Goal: Information Seeking & Learning: Understand process/instructions

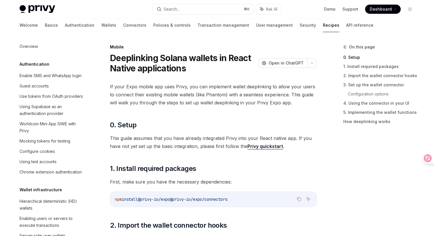
scroll to position [611, 0]
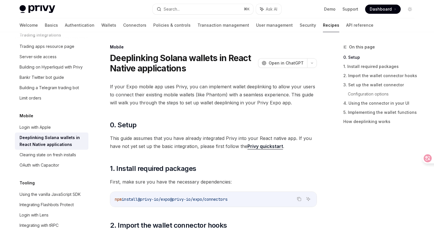
click at [188, 10] on button "Search... ⌘ K" at bounding box center [203, 9] width 100 height 10
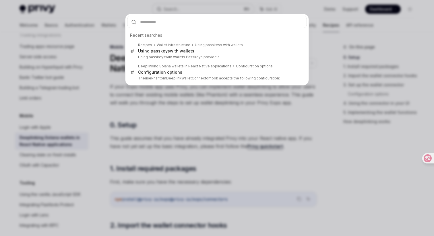
type input "**********"
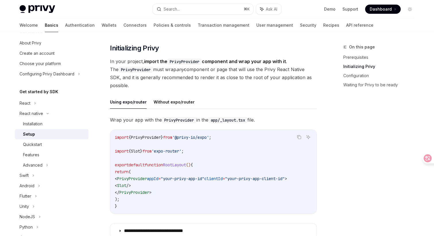
click at [345, 137] on div "On this page Prerequisites Initializing Privy Configuration Waiting for Privy t…" at bounding box center [375, 140] width 87 height 193
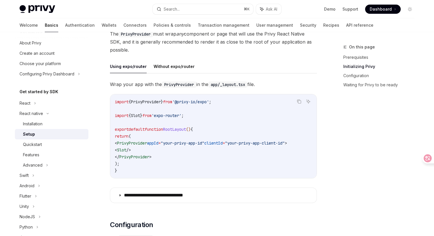
scroll to position [138, 0]
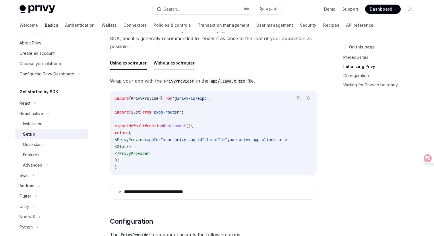
click at [186, 65] on button "Without expo/router" at bounding box center [174, 62] width 41 height 13
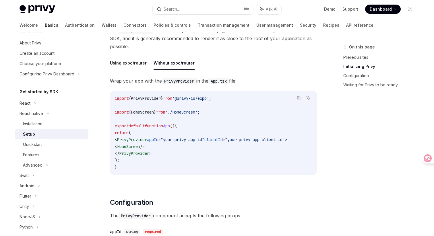
click at [132, 70] on div "Using expo/router Without expo/router Wrap your app with the PrivyProvider in t…" at bounding box center [213, 120] width 207 height 128
click at [129, 65] on button "Using expo/router" at bounding box center [128, 62] width 37 height 13
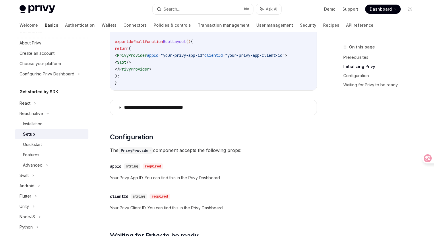
scroll to position [252, 0]
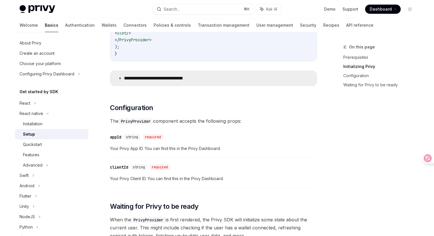
click at [118, 80] on icon at bounding box center [119, 78] width 3 height 3
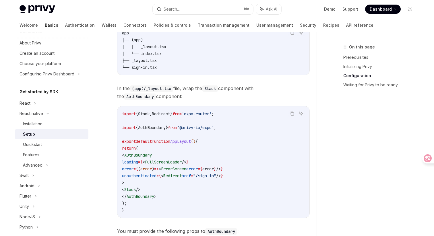
scroll to position [417, 0]
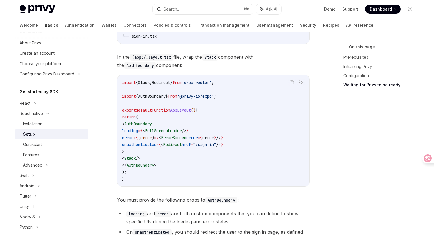
click at [348, 148] on div "On this page Prerequisites Initializing Privy Configuration Waiting for Privy t…" at bounding box center [375, 140] width 87 height 193
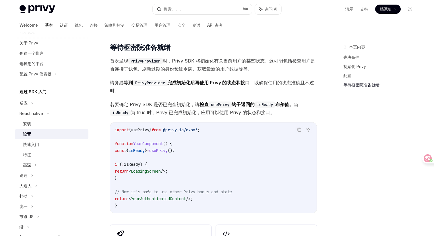
scroll to position [737, 0]
click at [192, 82] on strong "等到 PrivyProvider 完成初始化后再使用 Privy 的状态和接口" at bounding box center [187, 83] width 126 height 6
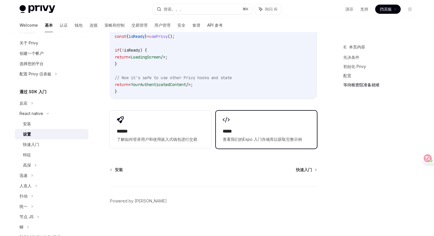
click at [251, 129] on h2 "*****" at bounding box center [266, 131] width 87 height 7
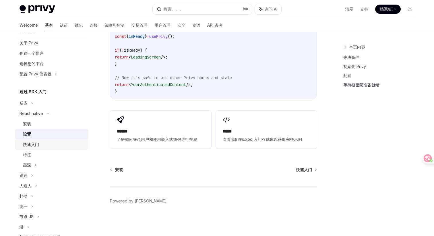
click at [39, 145] on font "快速入门" at bounding box center [31, 144] width 16 height 5
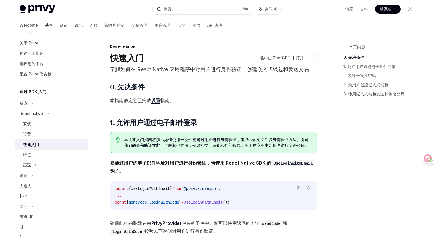
click at [344, 137] on div "本页内容 0. 先决条件 1. 允许用户通过电子邮件登录 发送一次性密码 2. 为用户创建嵌入式钱包 3. 使用嵌入式钱包发送和签署交易" at bounding box center [375, 140] width 87 height 193
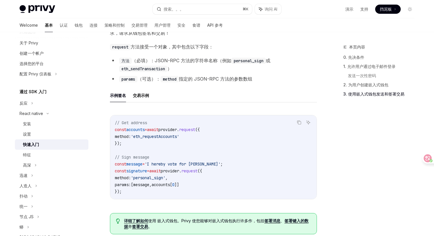
scroll to position [827, 0]
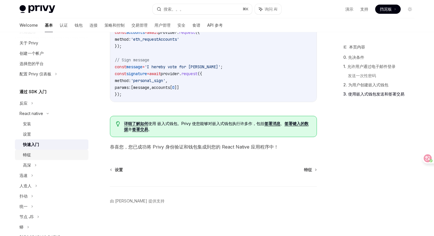
click at [39, 153] on div "特征" at bounding box center [54, 155] width 62 height 7
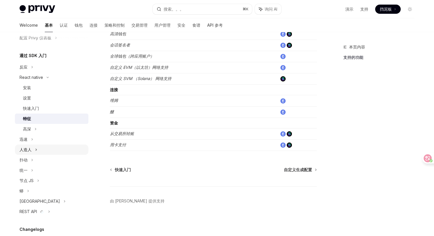
scroll to position [50, 0]
click at [33, 127] on div "高深" at bounding box center [51, 128] width 73 height 10
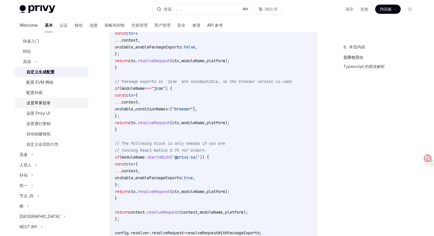
scroll to position [116, 0]
click at [56, 146] on font "自定义会话持久性" at bounding box center [42, 145] width 32 height 5
type textarea "*"
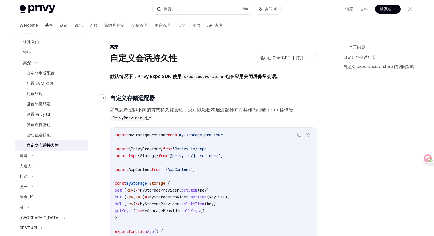
click at [226, 98] on h3 "​ 自定义存储适配器" at bounding box center [213, 98] width 207 height 8
click at [218, 107] on span "如果您希望以不同的方式持久化会话，您可以轻松构建适配器并将其作为可选 prop 提供给 [PERSON_NAME] 组件：" at bounding box center [213, 114] width 207 height 16
click at [219, 78] on code "expo-secure-store" at bounding box center [204, 76] width 44 height 6
click at [221, 97] on h3 "​ 自定义存储适配器" at bounding box center [213, 98] width 207 height 8
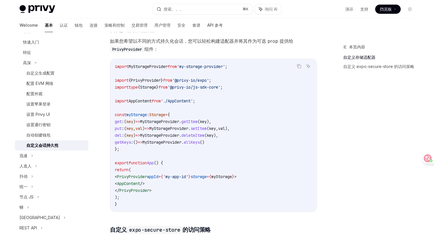
scroll to position [69, 0]
click at [266, 54] on div "默认情况下，Privy Expo SDK 使用 expo-secure-store 包在应用关闭后保留会话。 ​ 自定义存储适配器 如果您希望以不同的方式持久…" at bounding box center [213, 228] width 207 height 451
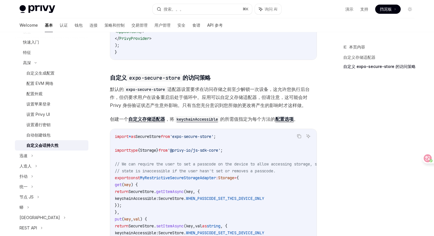
scroll to position [179, 0]
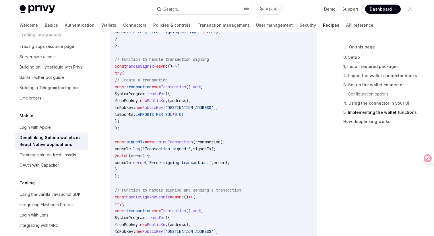
scroll to position [877, 0]
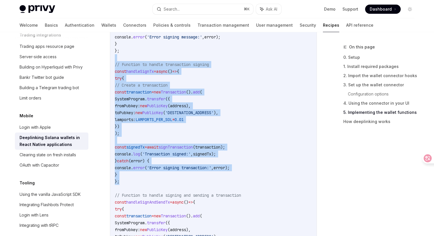
drag, startPoint x: 143, startPoint y: 60, endPoint x: 156, endPoint y: 182, distance: 122.5
click at [156, 182] on code "// Function to handle message signing const handleSignMsg = async () => { try {…" at bounding box center [213, 240] width 197 height 510
copy code "// Function to handle transaction signing const handleSignTx = async () => { tr…"
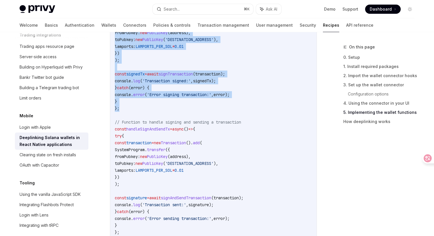
scroll to position [959, 0]
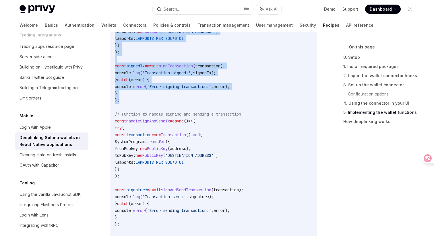
click at [281, 74] on code "// Function to handle message signing const handleSignMsg = async () => { try {…" at bounding box center [213, 159] width 197 height 510
